Goal: Navigation & Orientation: Find specific page/section

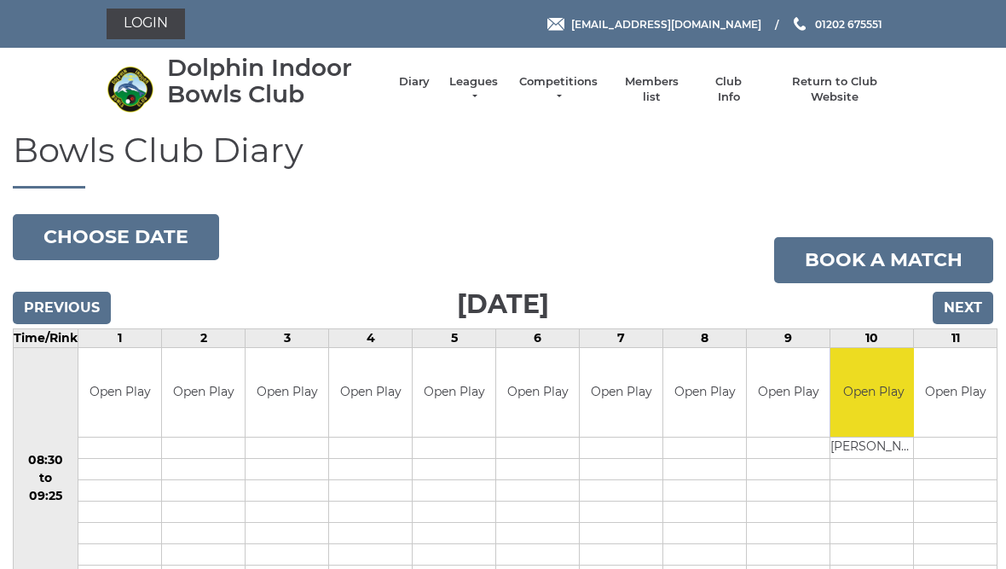
click at [985, 311] on input "Next" at bounding box center [963, 308] width 61 height 32
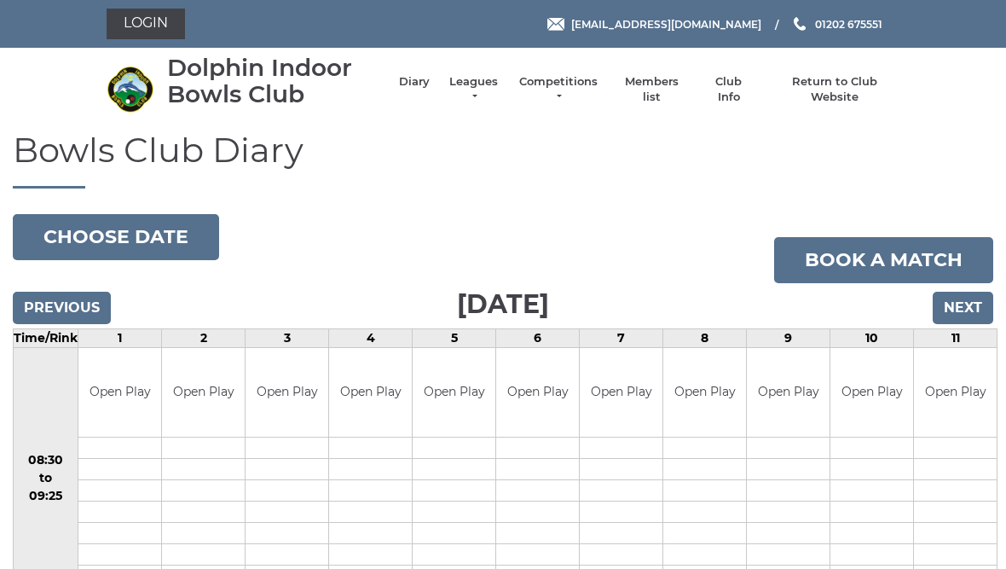
click at [968, 303] on input "Next" at bounding box center [963, 308] width 61 height 32
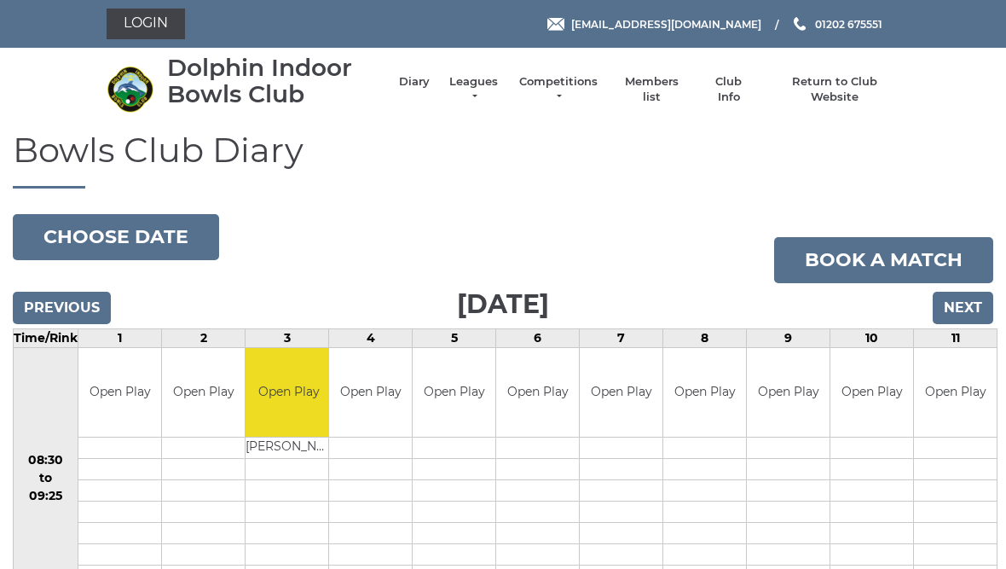
click at [72, 306] on input "Previous" at bounding box center [62, 308] width 98 height 32
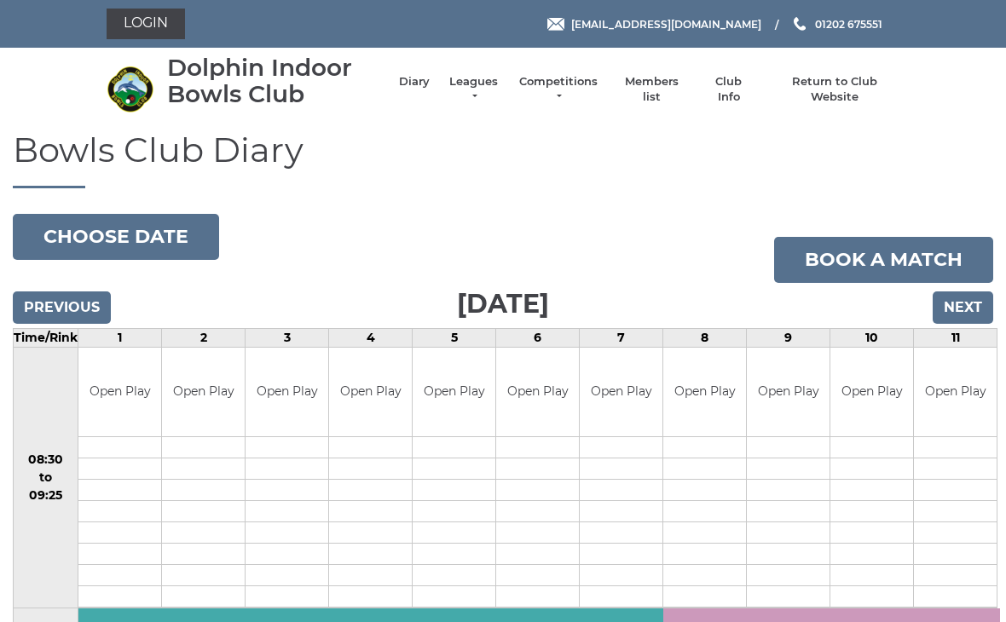
click at [741, 91] on link "Club Info" at bounding box center [728, 89] width 49 height 31
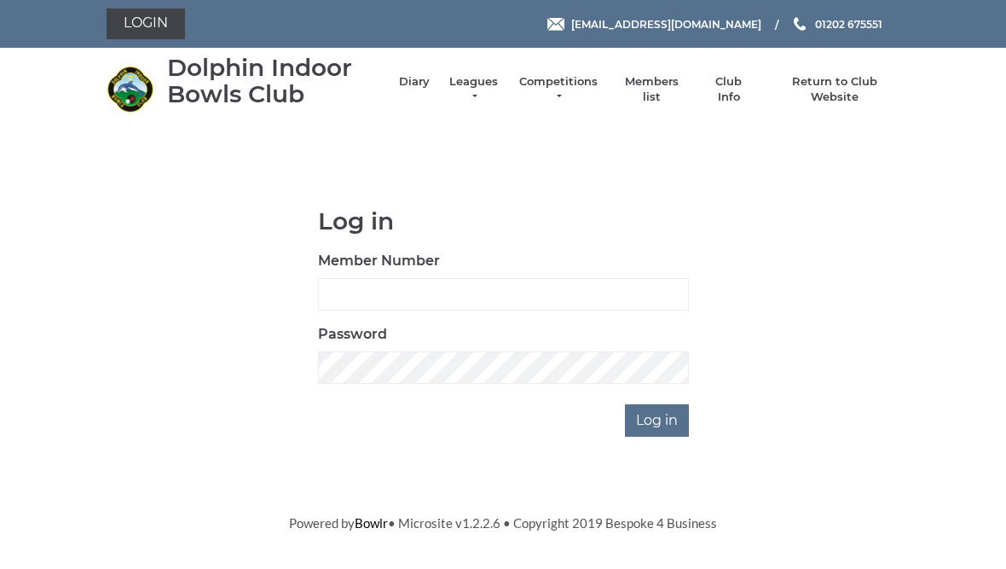
click at [430, 88] on link "Diary" at bounding box center [414, 81] width 31 height 15
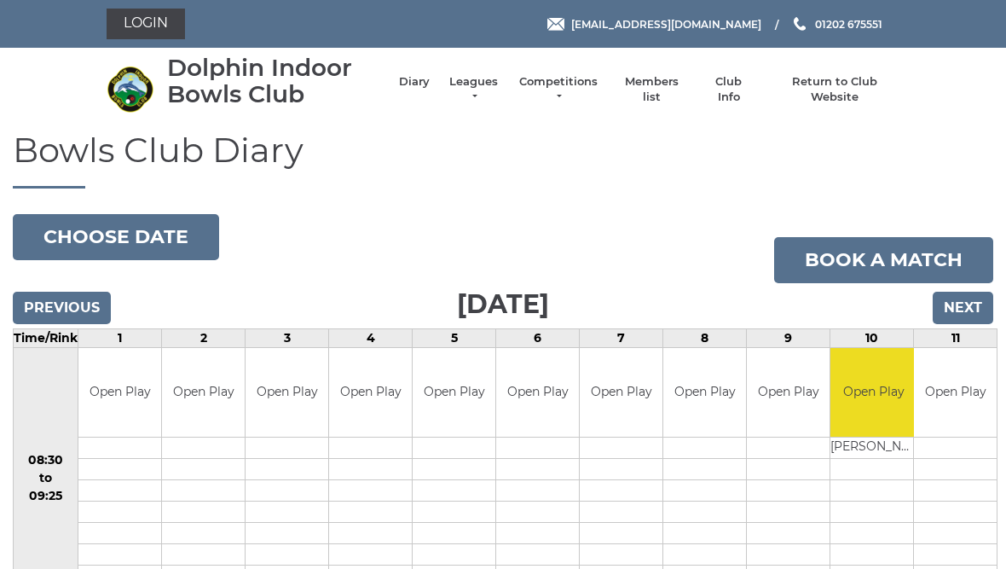
click at [488, 93] on link "Leagues" at bounding box center [474, 89] width 54 height 31
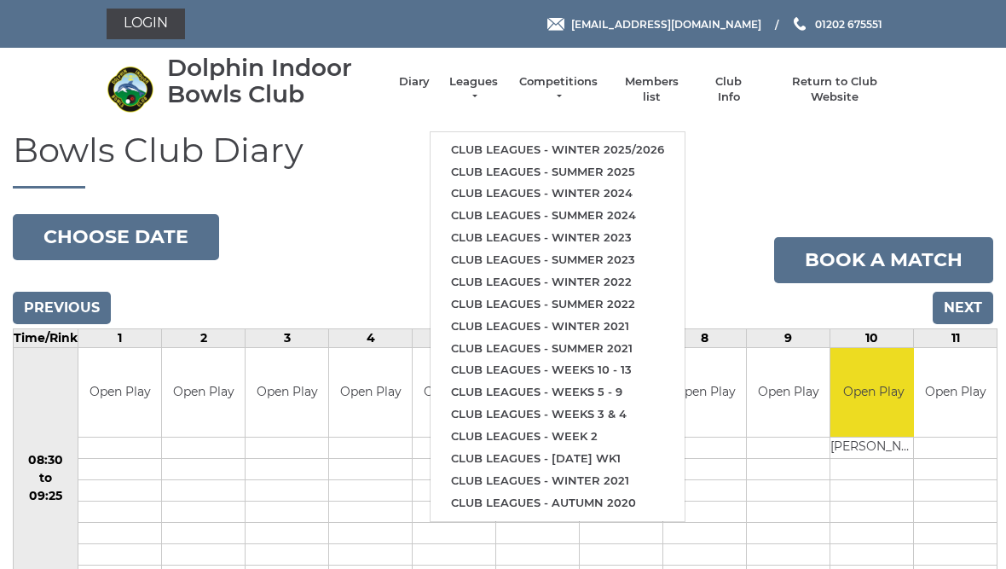
click at [633, 147] on link "Club leagues - Winter 2025/2026" at bounding box center [557, 150] width 254 height 22
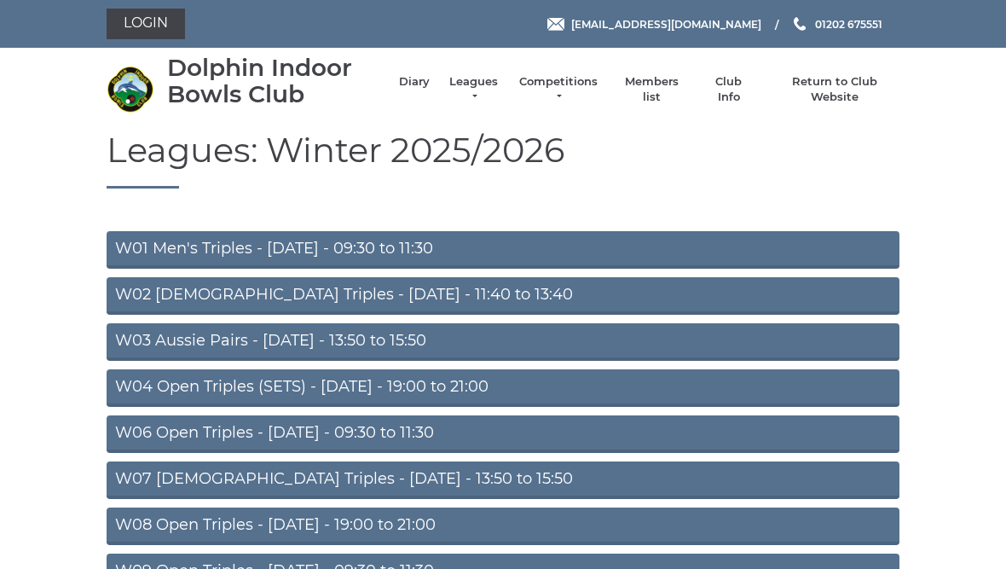
click at [860, 95] on link "Return to Club Website" at bounding box center [835, 89] width 129 height 31
click at [875, 95] on link "Return to Club Website" at bounding box center [835, 89] width 129 height 31
